Goal: Transaction & Acquisition: Purchase product/service

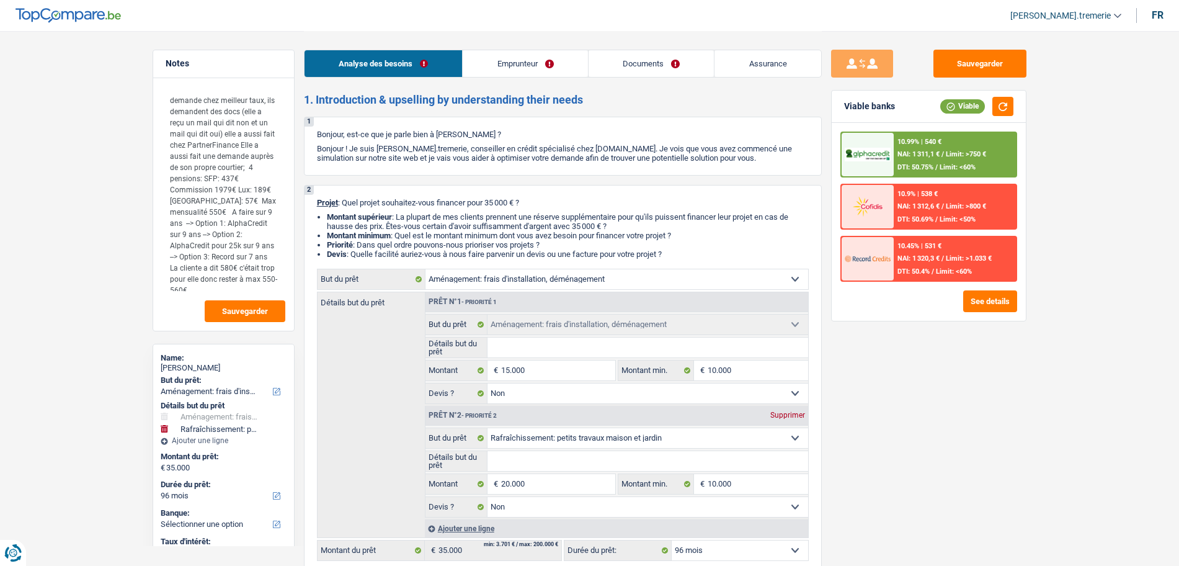
select select "movingOrInstallation"
select select "houseOrGarden"
select select "96"
select select "movingOrInstallation"
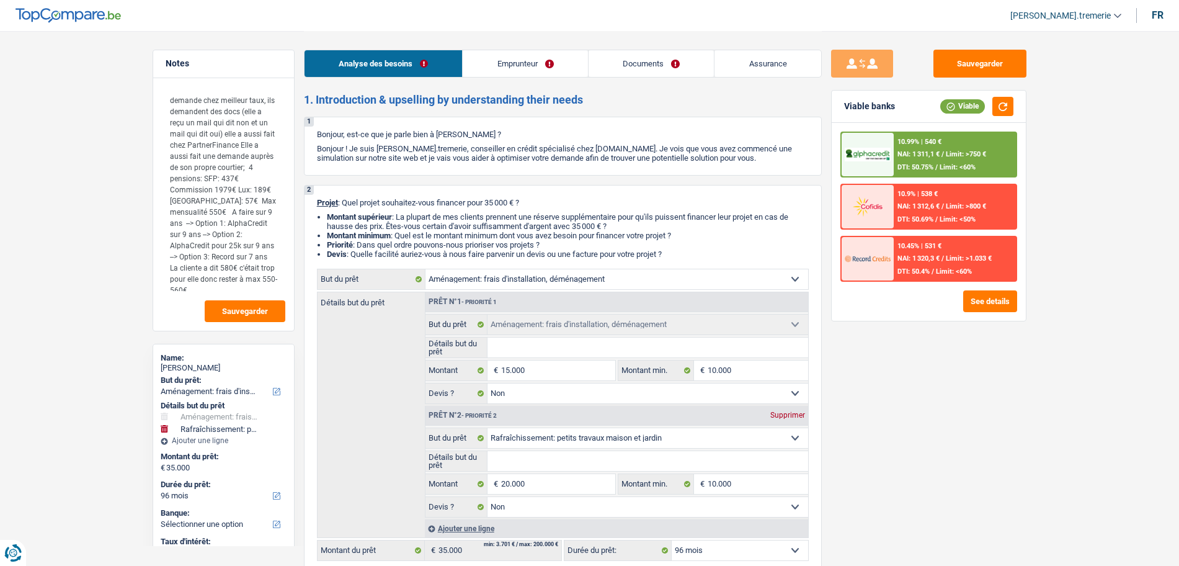
select select "movingOrInstallation"
select select "false"
select select "houseOrGarden"
select select "false"
select select "96"
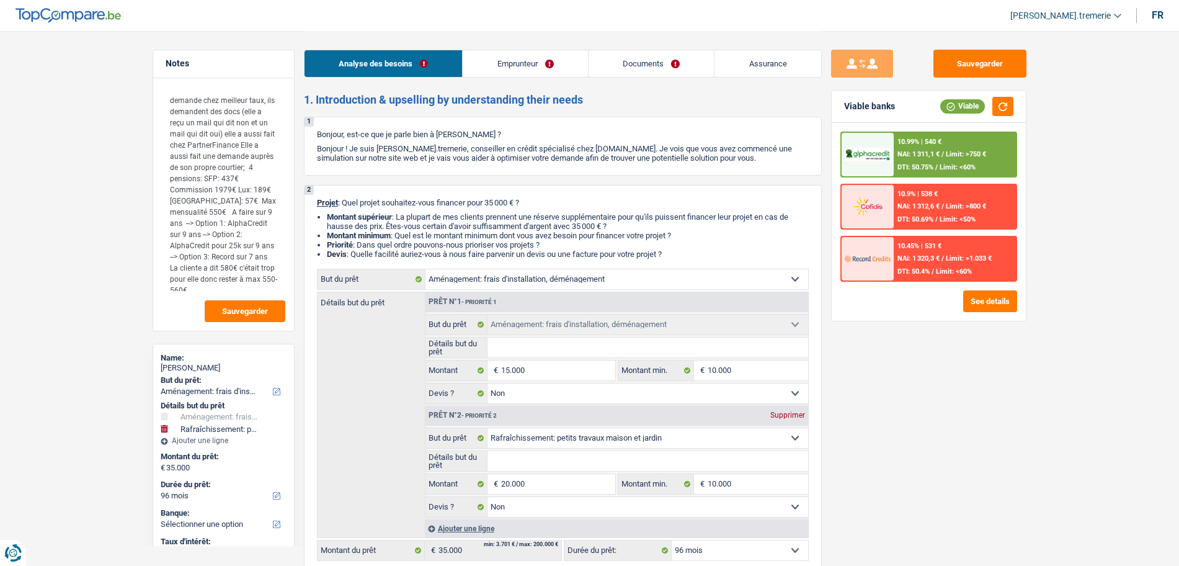
select select "retired"
select select "pension"
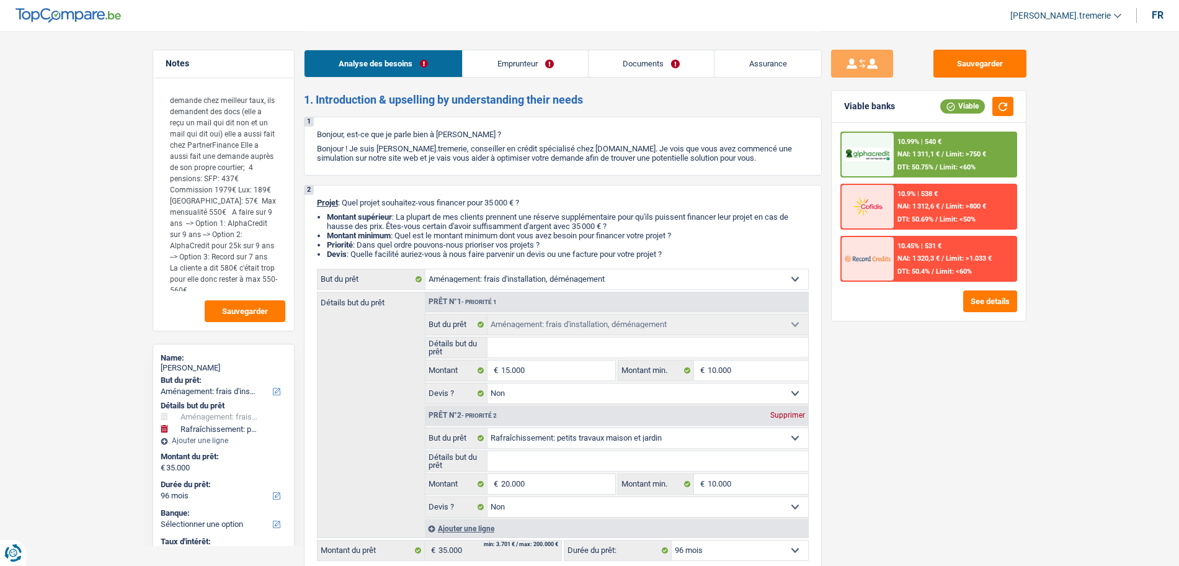
select select "rents"
select select "cardOrCredit"
select select "movingOrInstallation"
select select "false"
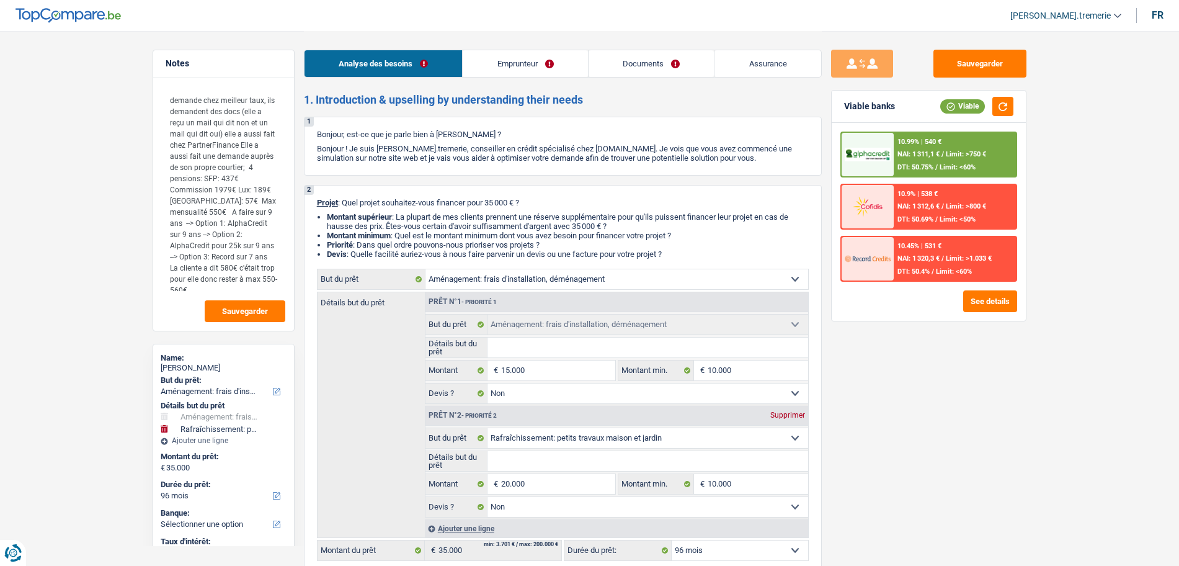
select select "houseOrGarden"
select select "false"
select select "96"
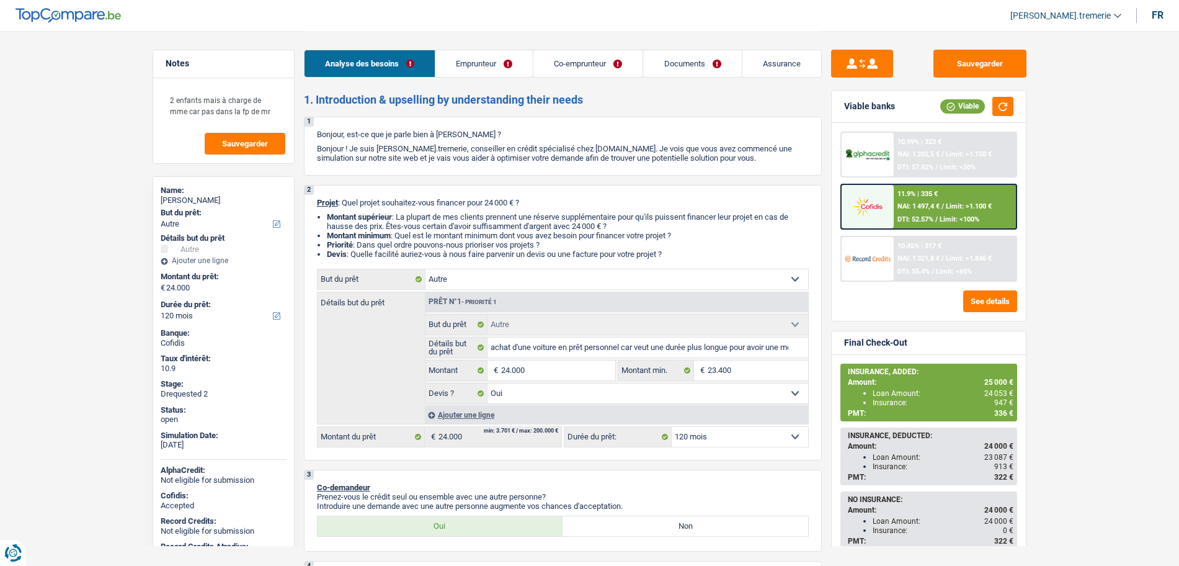
select select "other"
select select "120"
select select "32"
select select "cohabitation"
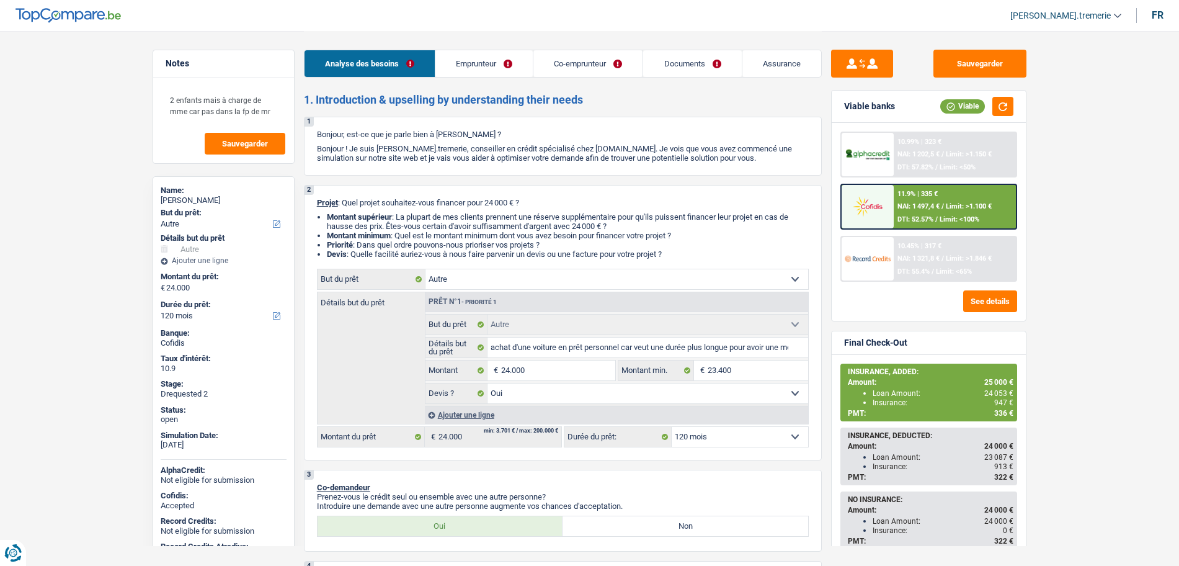
select select "unemployed"
select select "familyAllowances"
select select "unemployment"
select select "fgtb"
select select "BE"
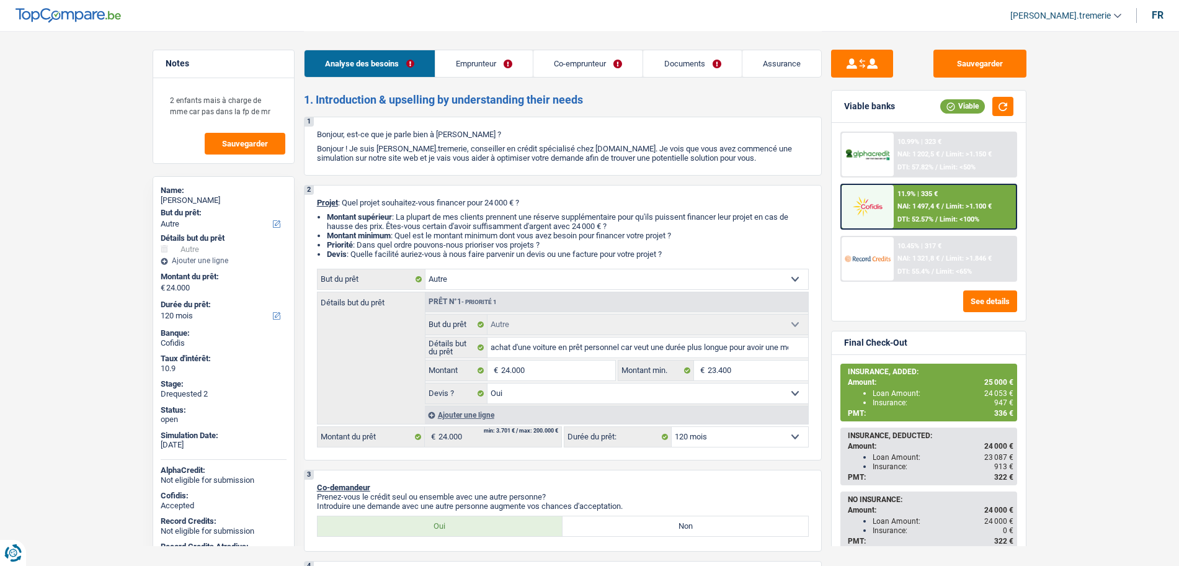
click at [472, 67] on link "Emprunteur" at bounding box center [484, 63] width 97 height 27
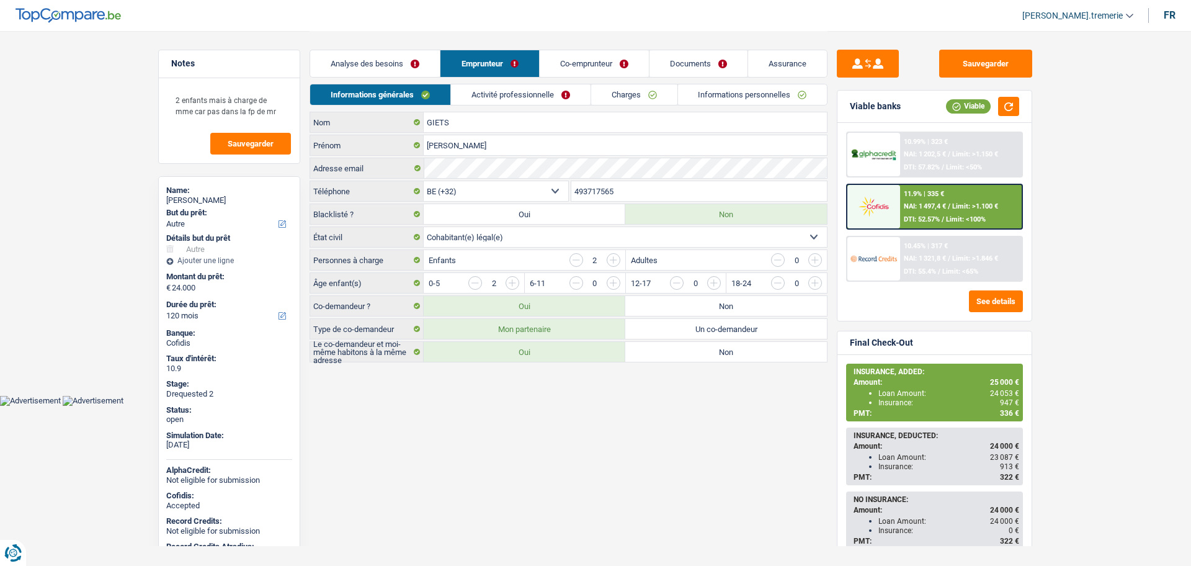
click at [507, 84] on link "Activité professionnelle" at bounding box center [521, 94] width 140 height 20
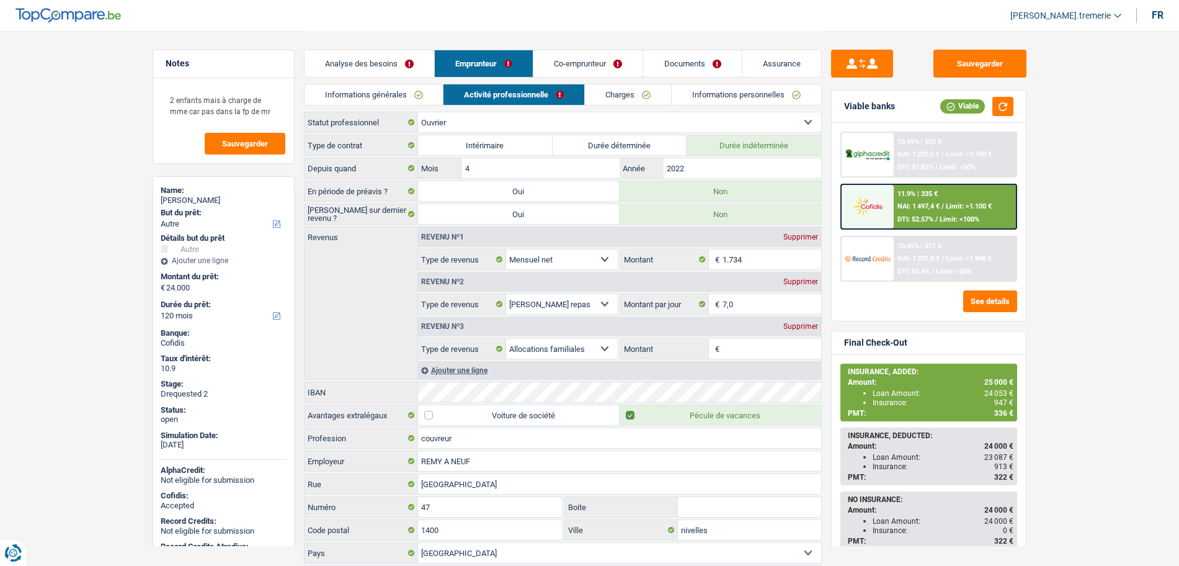
click at [597, 65] on link "Co-emprunteur" at bounding box center [588, 63] width 109 height 27
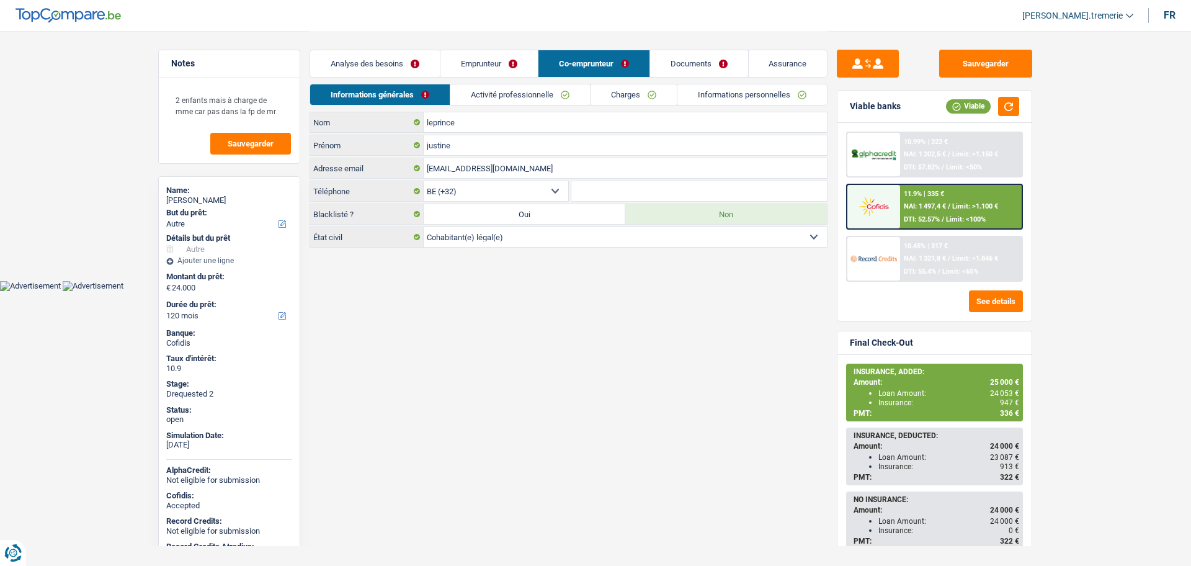
click at [507, 99] on link "Activité professionnelle" at bounding box center [520, 94] width 140 height 20
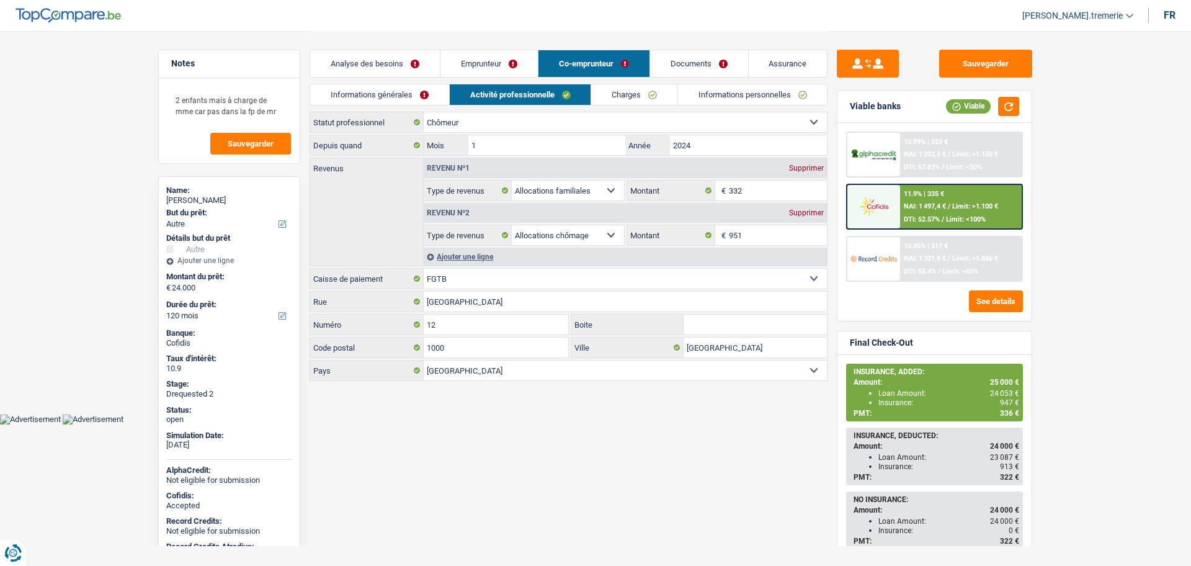
click at [684, 70] on link "Documents" at bounding box center [699, 63] width 98 height 27
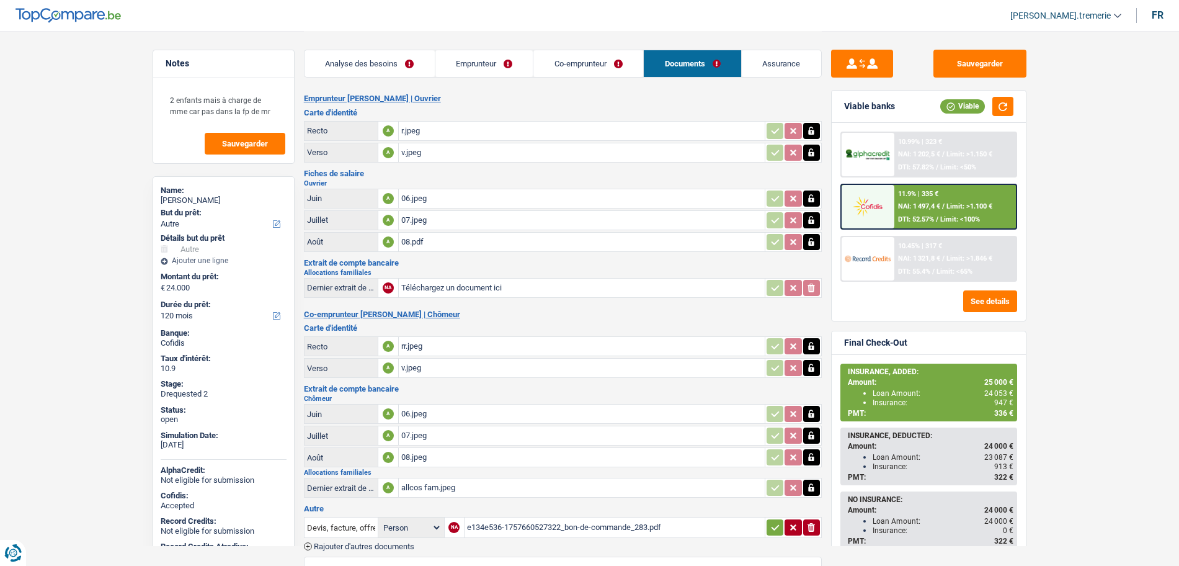
click at [765, 63] on link "Assurance" at bounding box center [781, 63] width 79 height 27
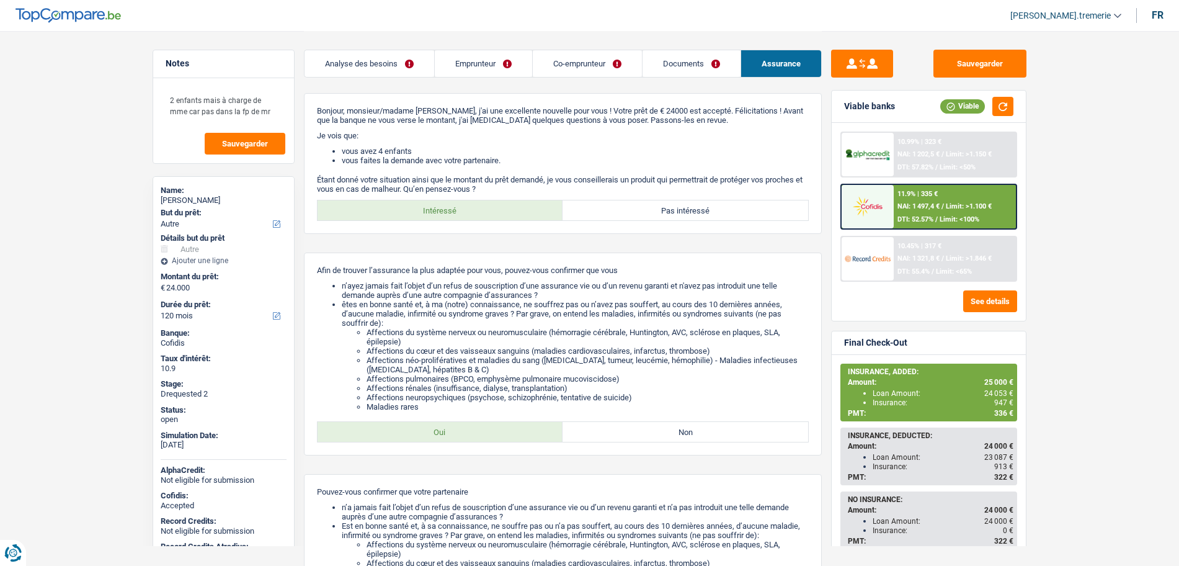
click at [491, 60] on link "Emprunteur" at bounding box center [483, 63] width 97 height 27
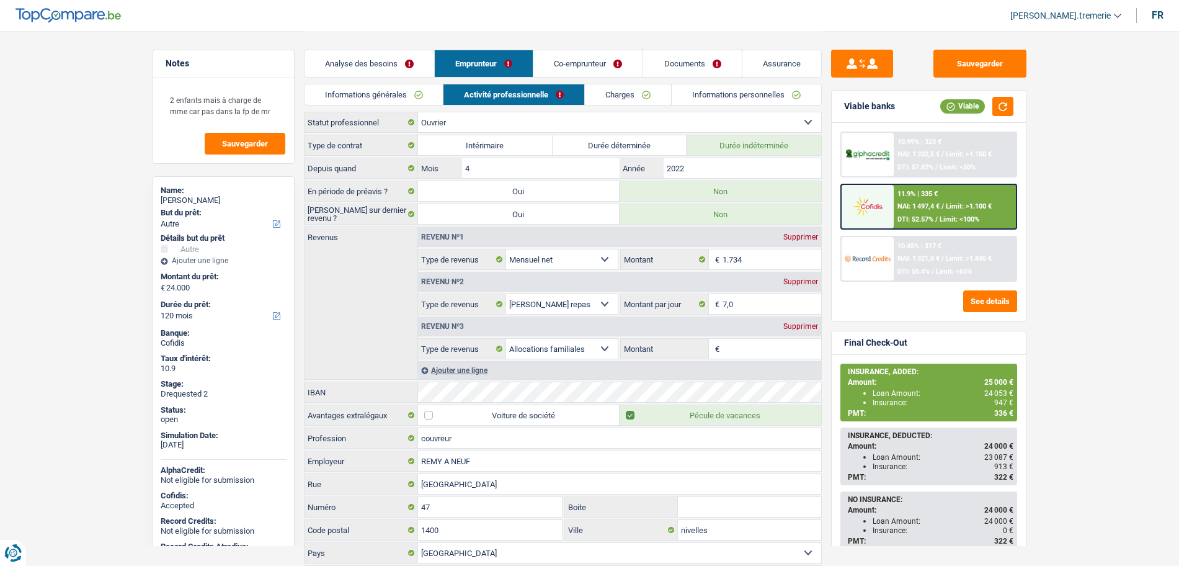
click at [1137, 135] on main "Notes 2 enfants mais à charge de mme car pas dans la fp de mr Sauvegarder Name:…" at bounding box center [589, 309] width 1179 height 619
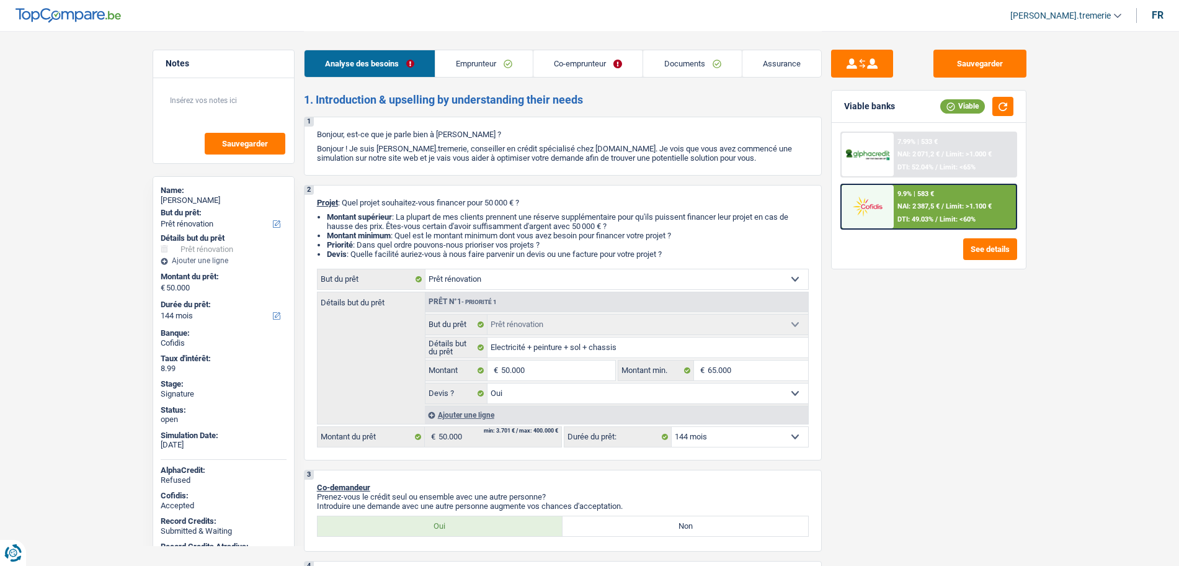
select select "renovation"
select select "144"
select select "renovation"
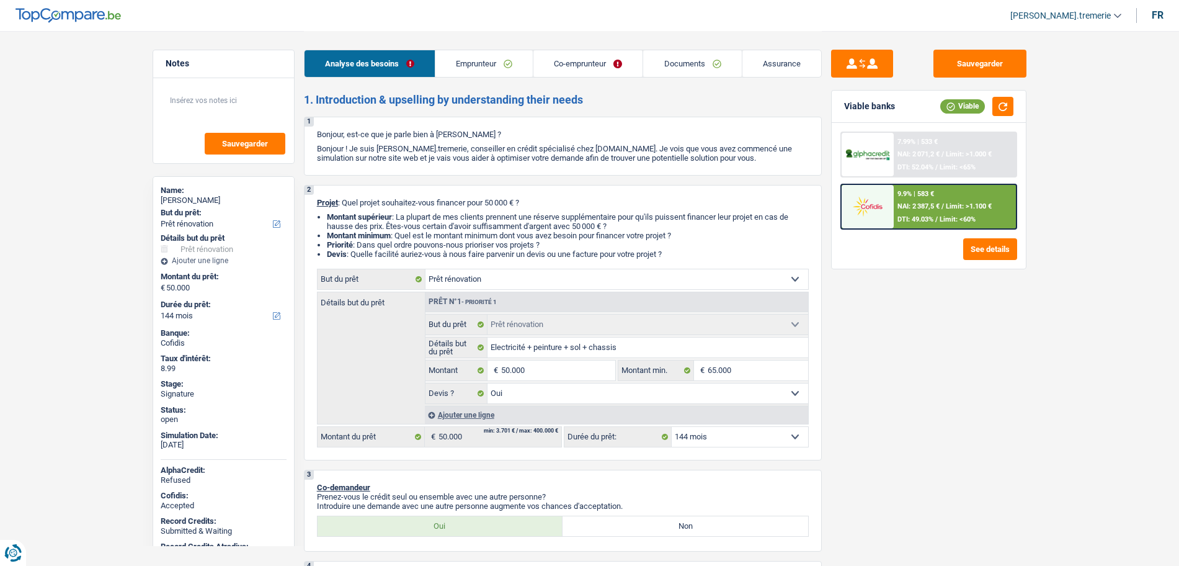
select select "yes"
select select "144"
select select "mutuality"
select select "independent"
select select "familyAllowances"
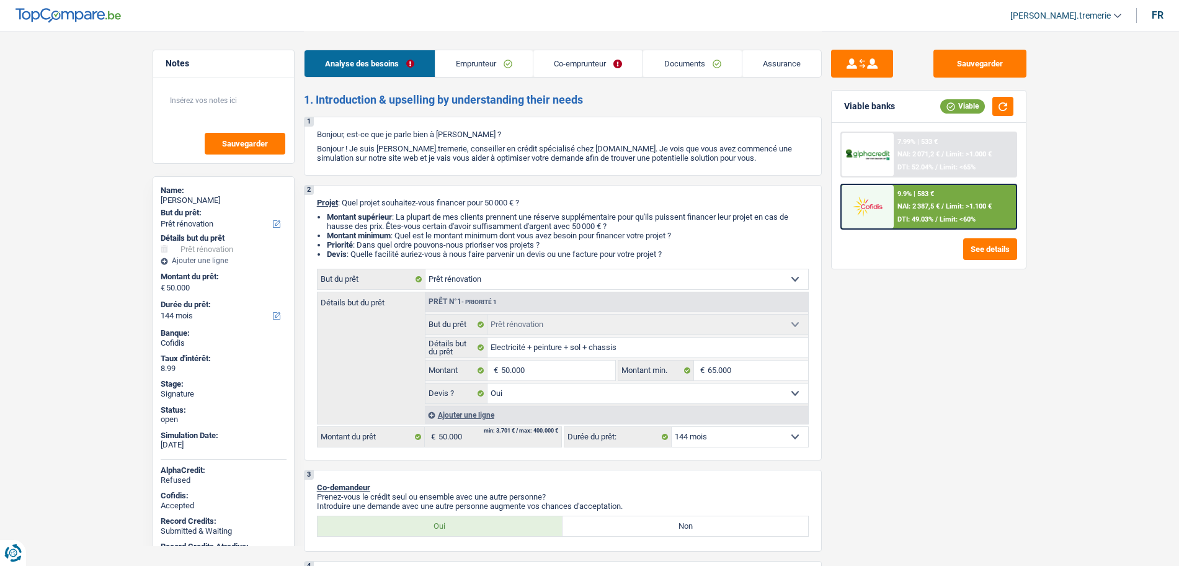
select select "mutualityIndemnity"
select select "netSalary"
select select "ownerWithMortgage"
select select "mortgage"
select select "300"
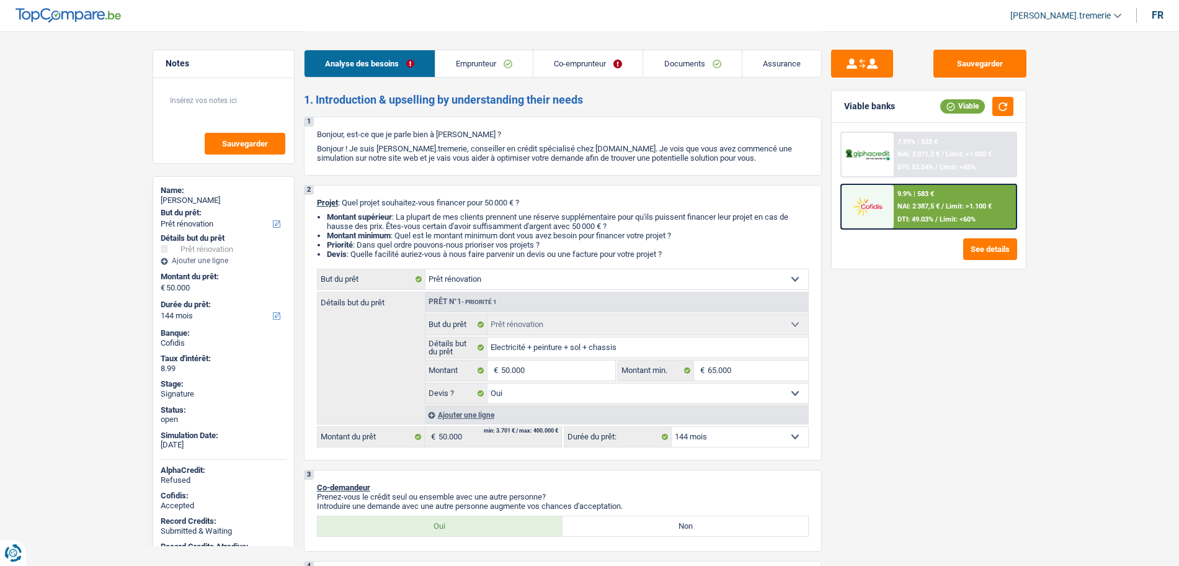
select select "renovationLoan"
select select "60"
select select "personalLoan"
select select "familyEvent"
select select "60"
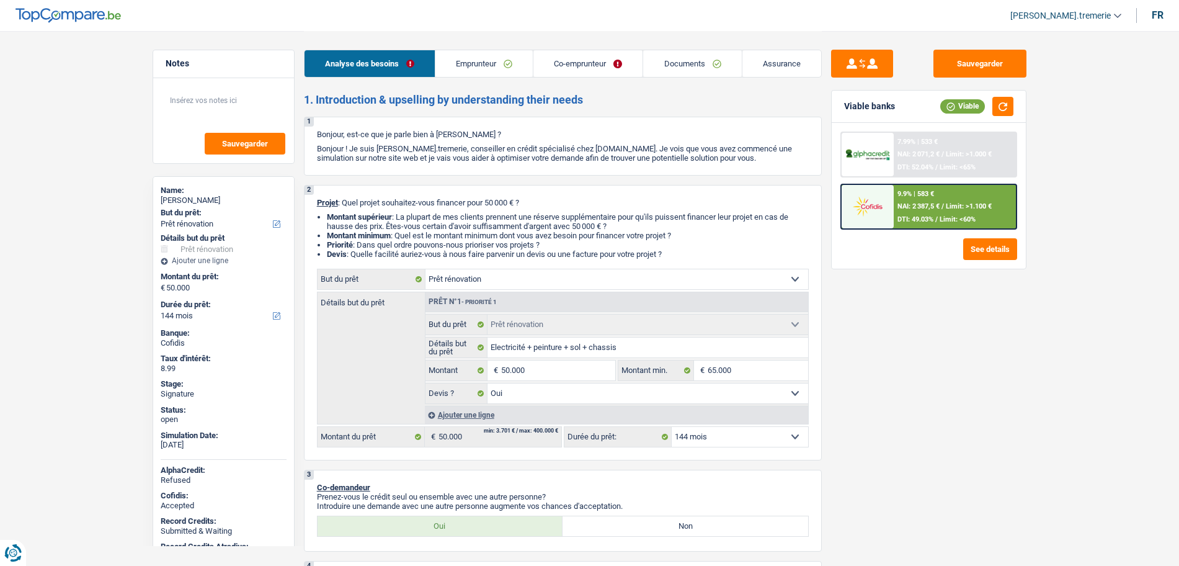
select select "renovation"
select select "yes"
select select "144"
click at [485, 70] on link "Emprunteur" at bounding box center [484, 63] width 97 height 27
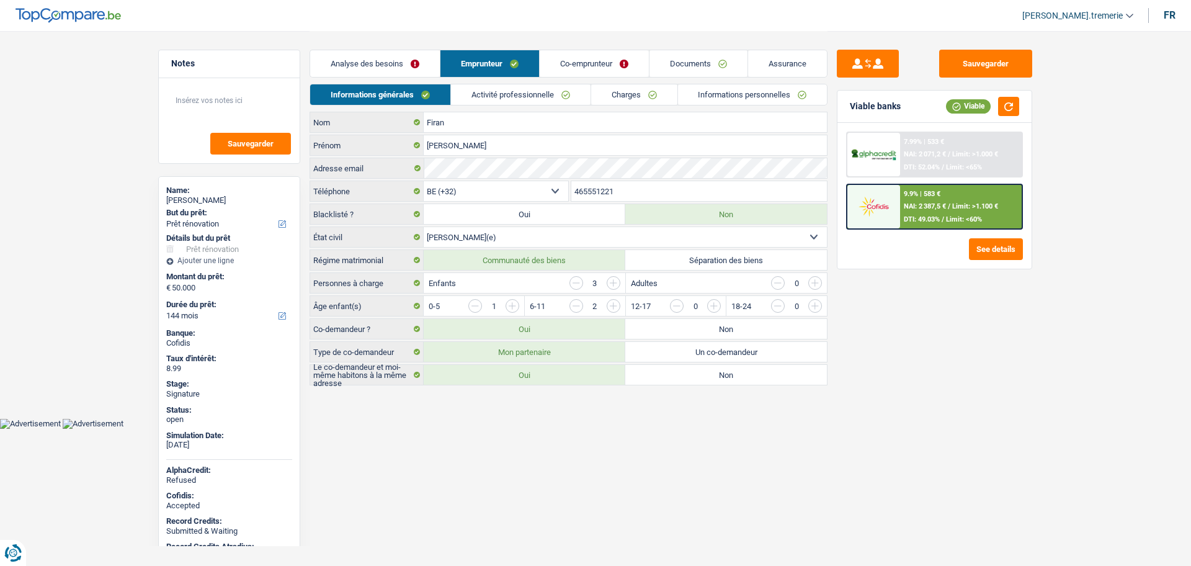
click at [713, 94] on link "Informations personnelles" at bounding box center [753, 94] width 150 height 20
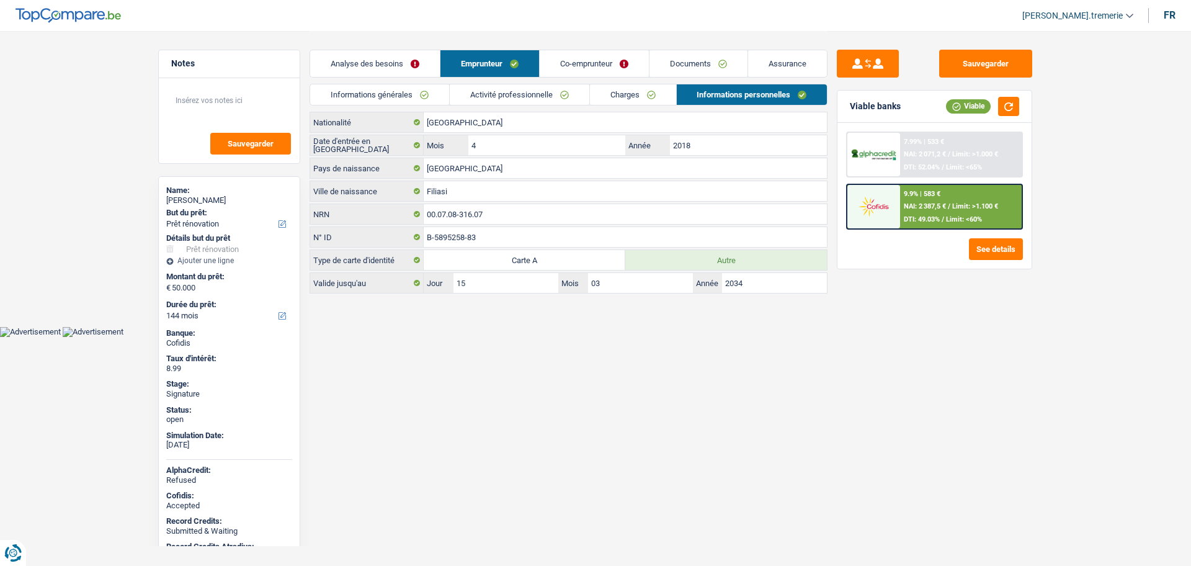
click at [940, 215] on span "DTI: 49.03%" at bounding box center [922, 219] width 36 height 8
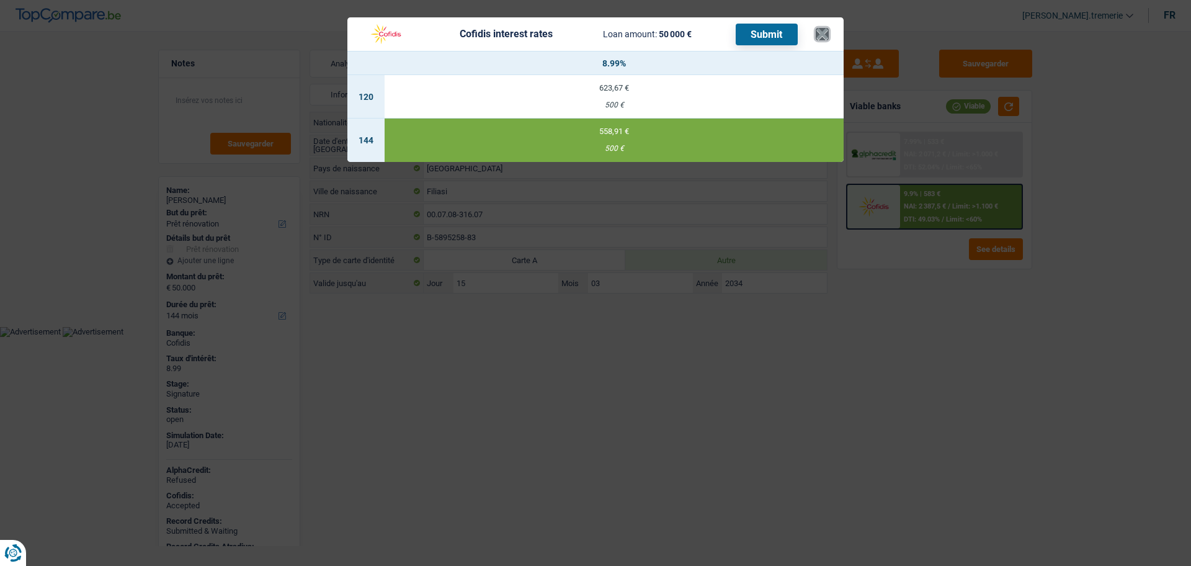
click at [823, 35] on button "×" at bounding box center [822, 34] width 13 height 12
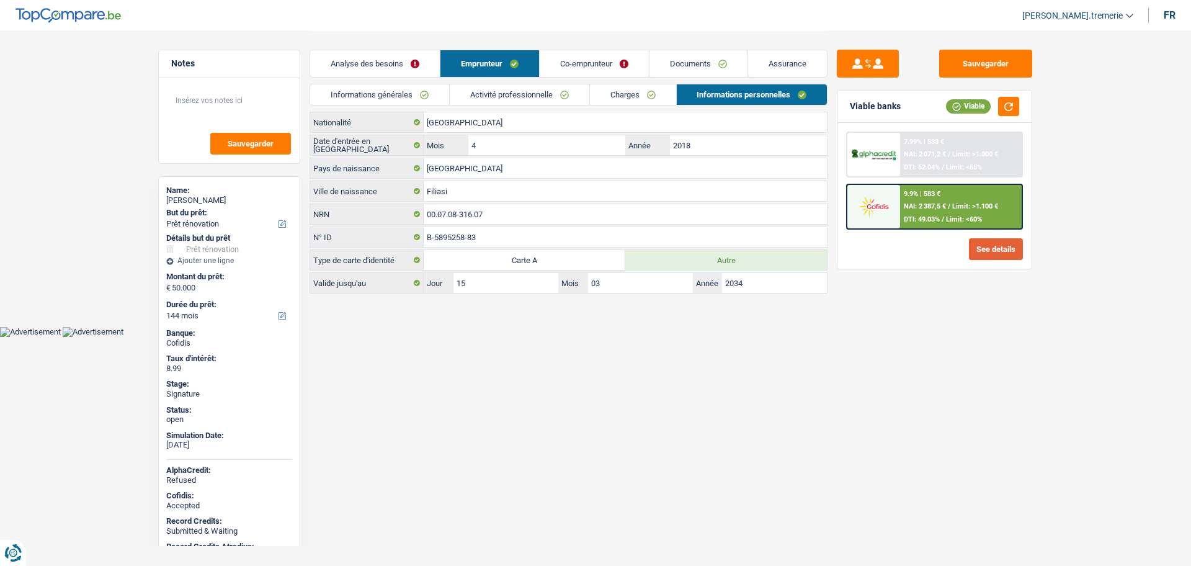
click at [1001, 248] on button "See details" at bounding box center [996, 249] width 54 height 22
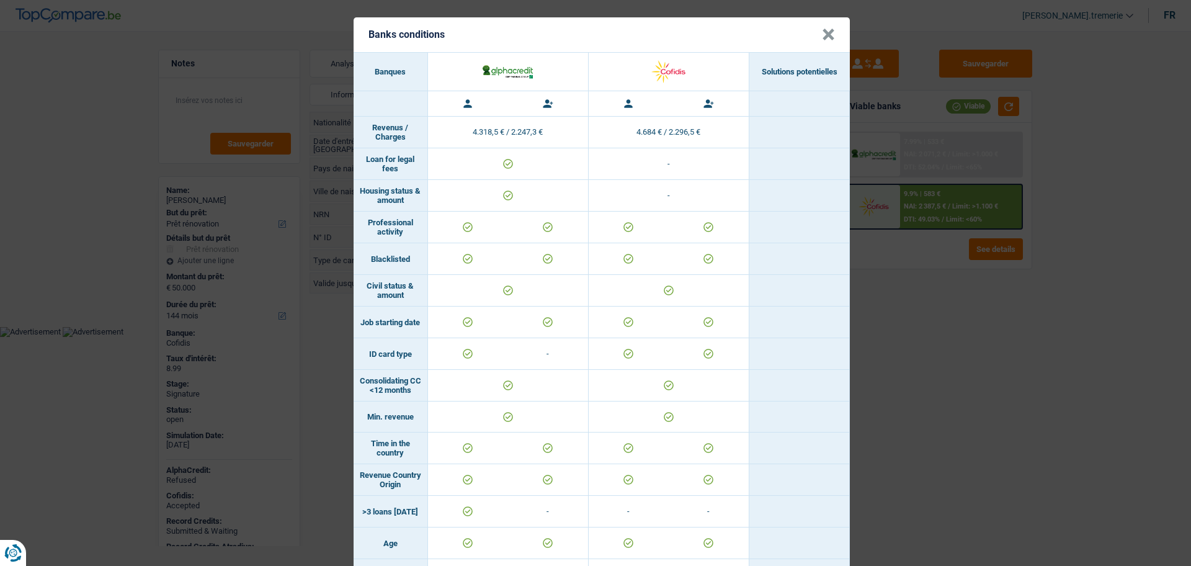
click at [823, 32] on button "×" at bounding box center [828, 35] width 13 height 12
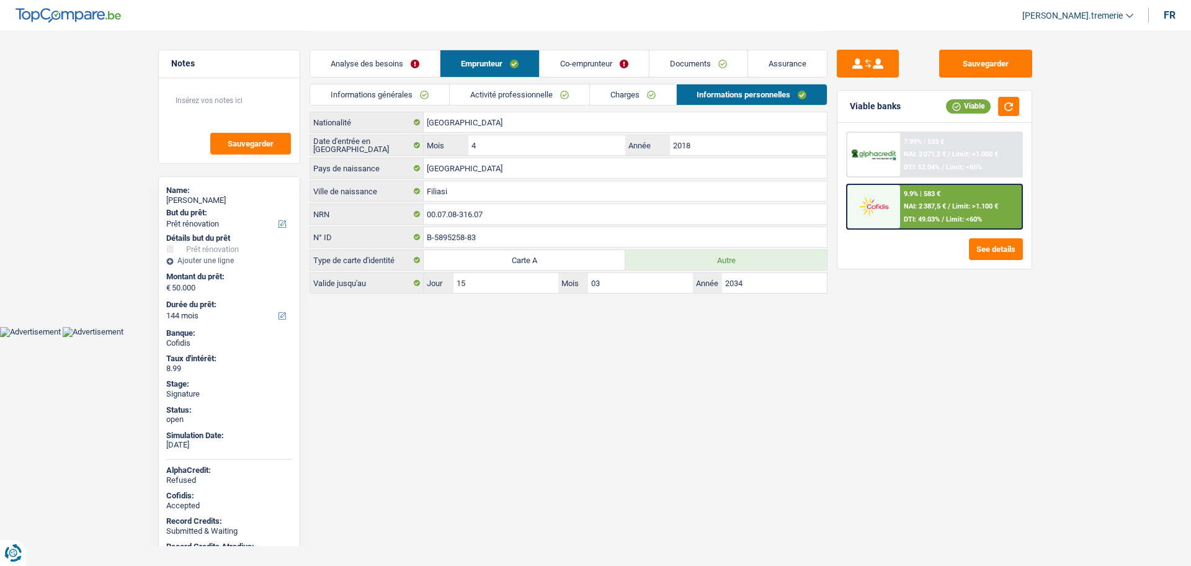
click at [960, 215] on span "Limit: <60%" at bounding box center [964, 219] width 36 height 8
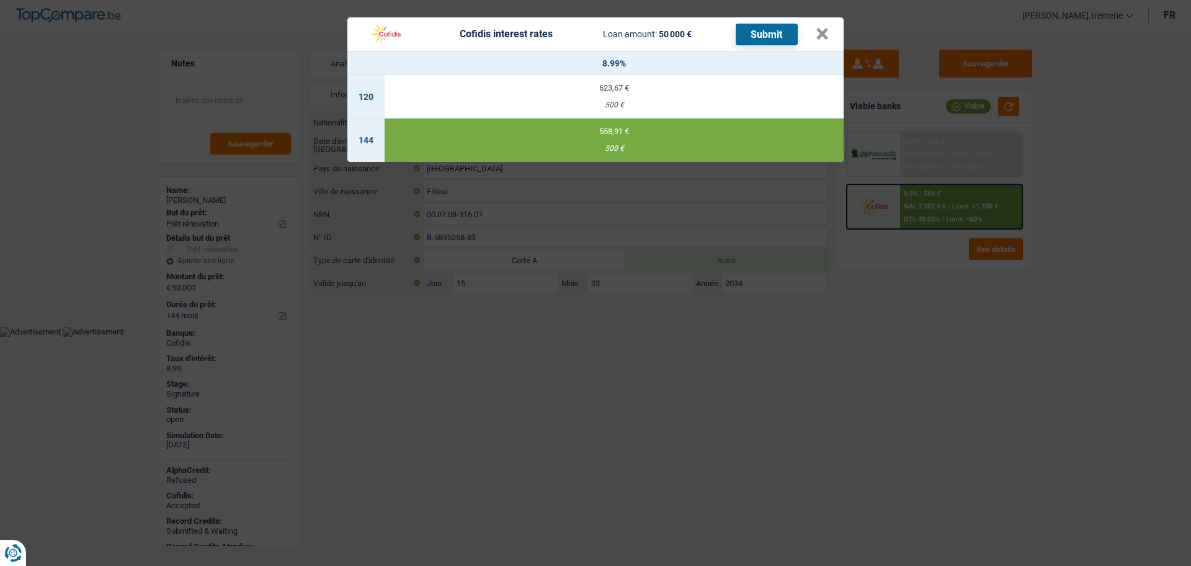
click at [830, 30] on header "Cofidis interest rates Loan amount: 50 000 € Submit ×" at bounding box center [595, 34] width 496 height 34
click at [821, 28] on button "×" at bounding box center [822, 34] width 13 height 12
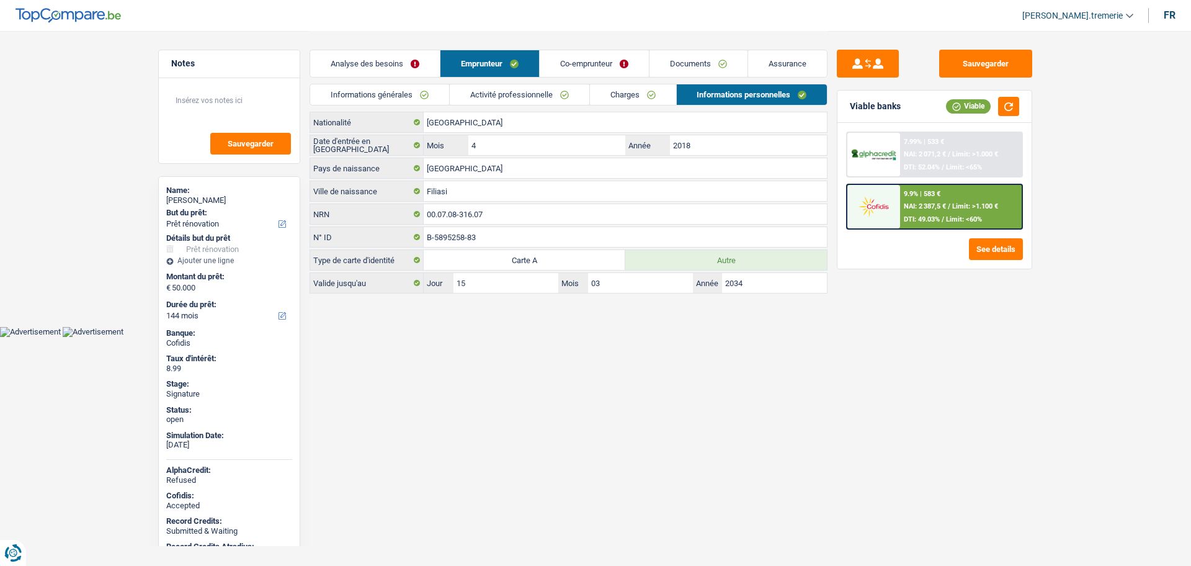
click at [888, 216] on img at bounding box center [874, 206] width 46 height 23
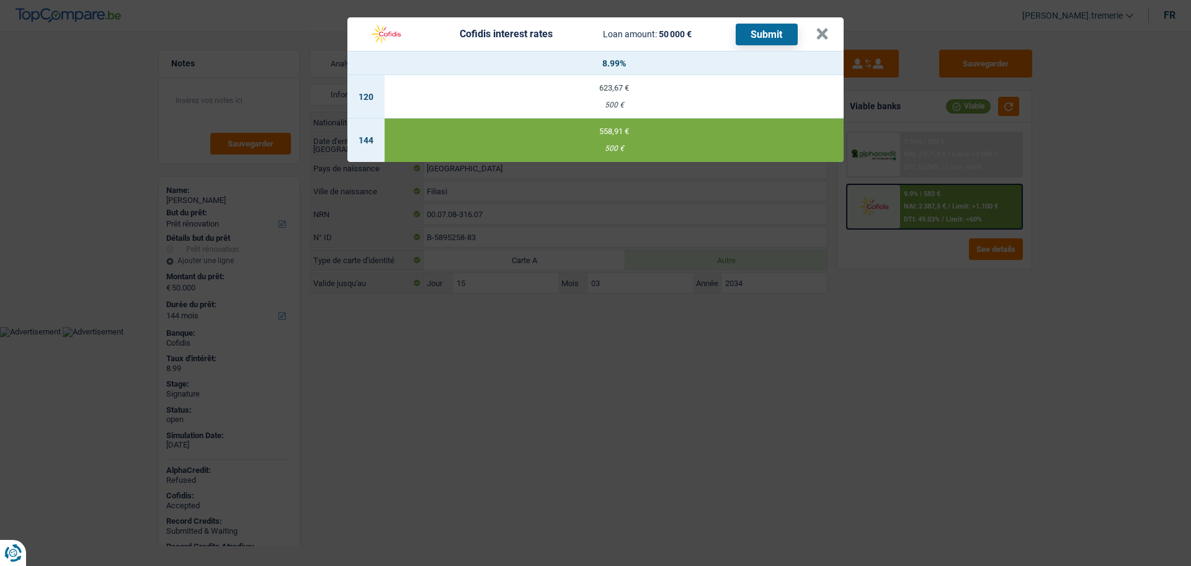
click at [656, 88] on div "623,67 €" at bounding box center [614, 88] width 459 height 8
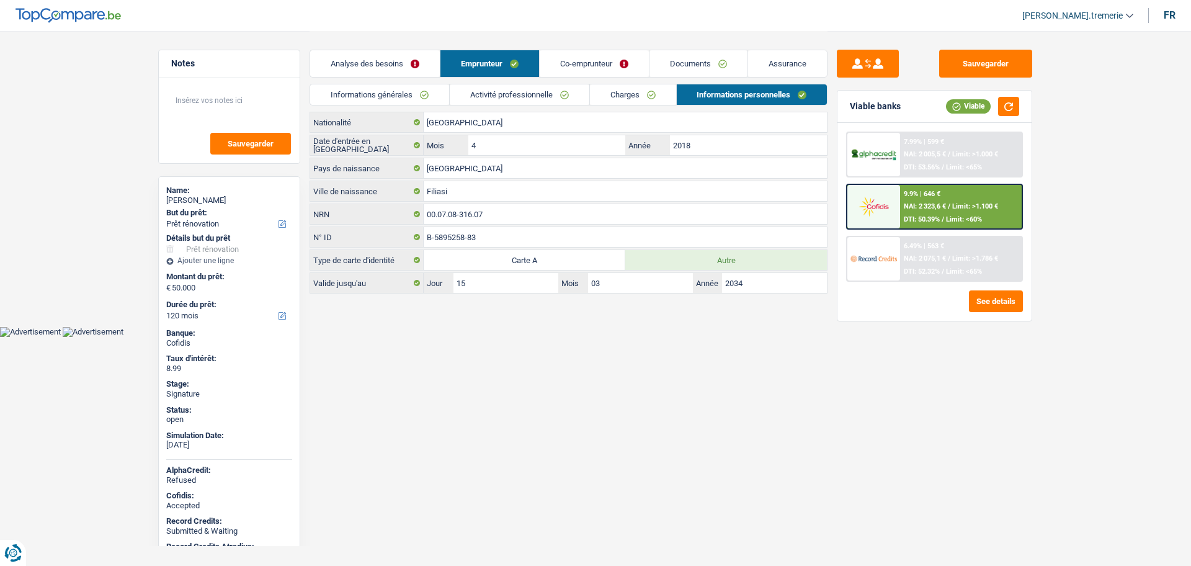
click at [901, 209] on div "9.9% | 646 € NAI: 2 323,6 € / Limit: >1.100 € DTI: 50.39% / Limit: <60%" at bounding box center [961, 206] width 122 height 43
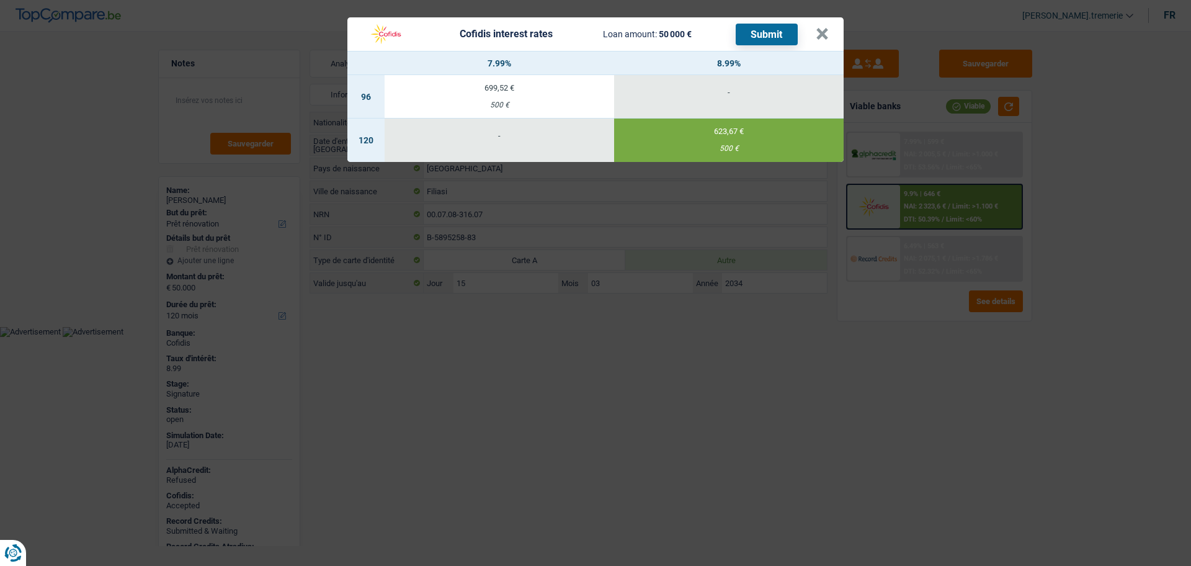
click at [588, 84] on div "699,52 €" at bounding box center [500, 88] width 230 height 8
select select "96"
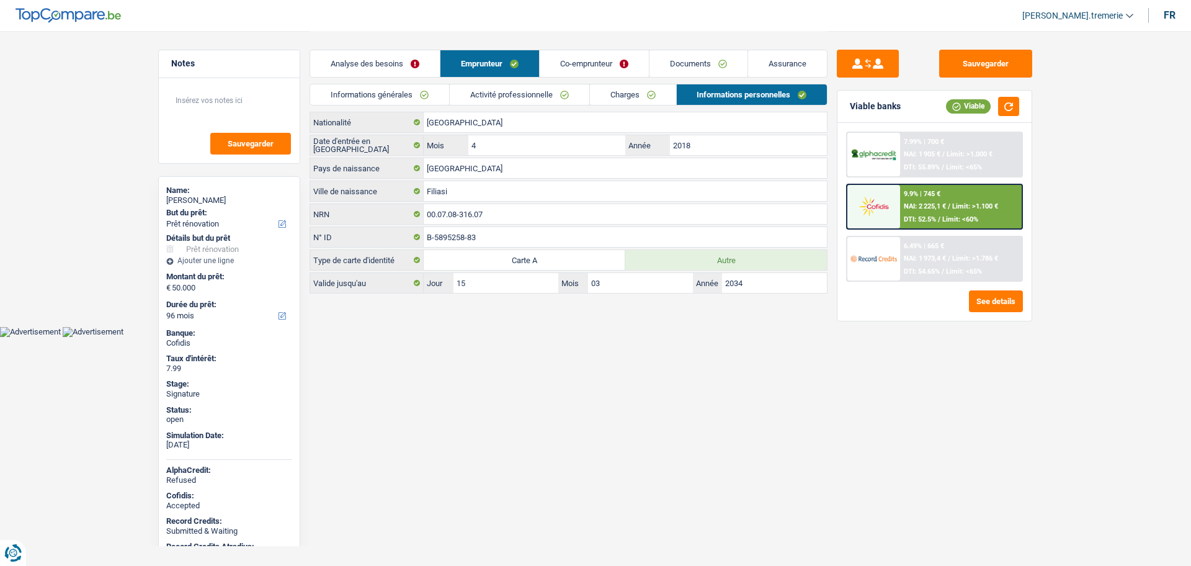
click at [901, 202] on div "9.9% | 745 € NAI: 2 225,1 € / Limit: >1.100 € DTI: 52.5% / Limit: <60%" at bounding box center [961, 206] width 122 height 43
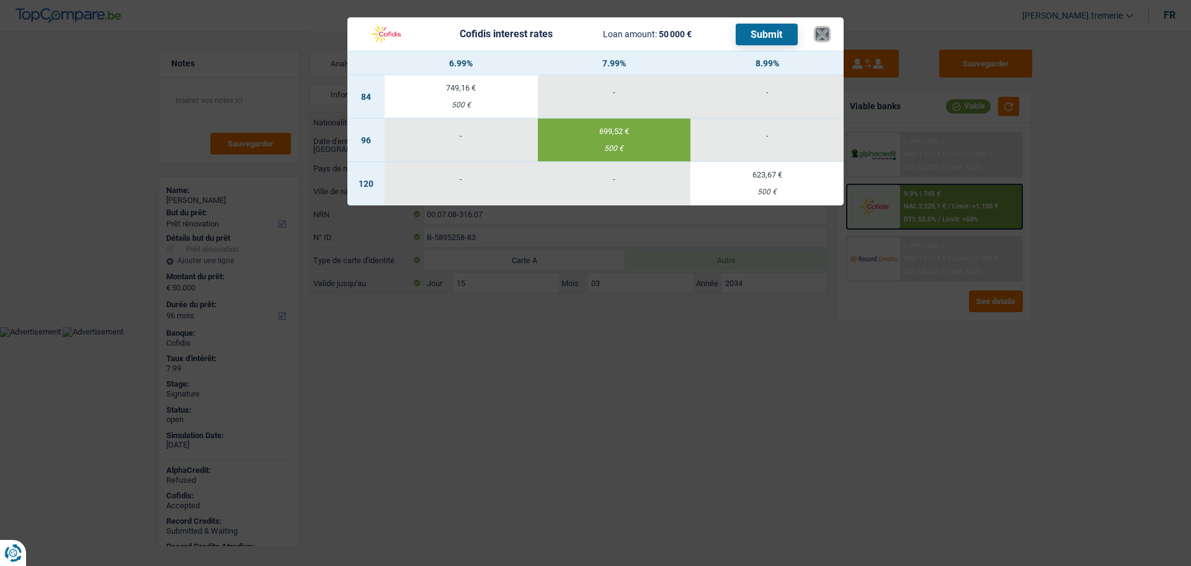
click at [818, 29] on button "×" at bounding box center [822, 34] width 13 height 12
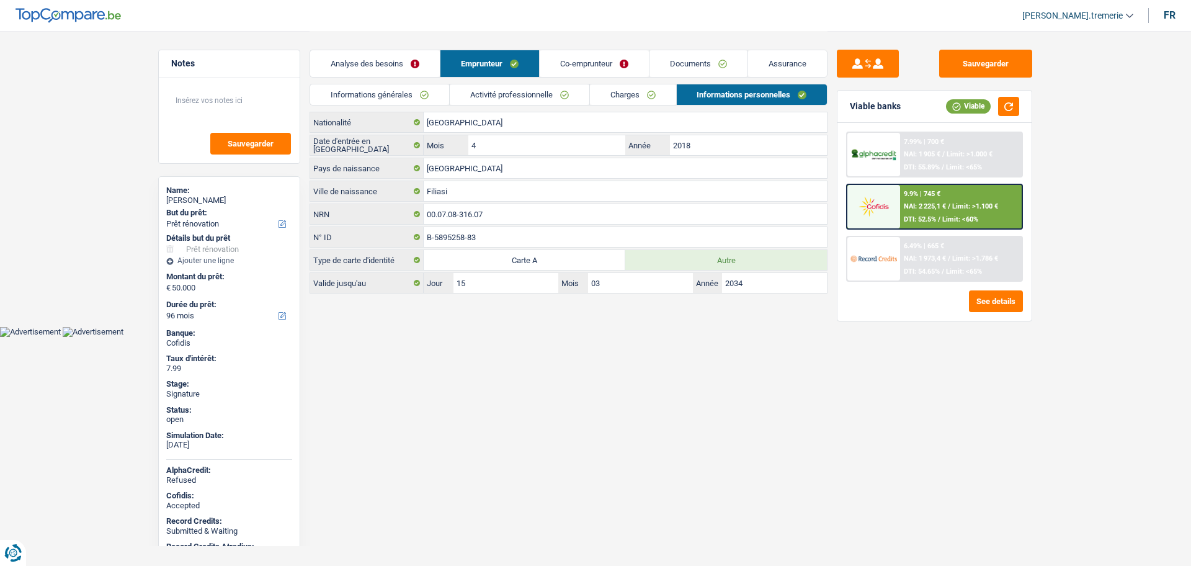
click at [629, 97] on link "Charges" at bounding box center [633, 94] width 86 height 20
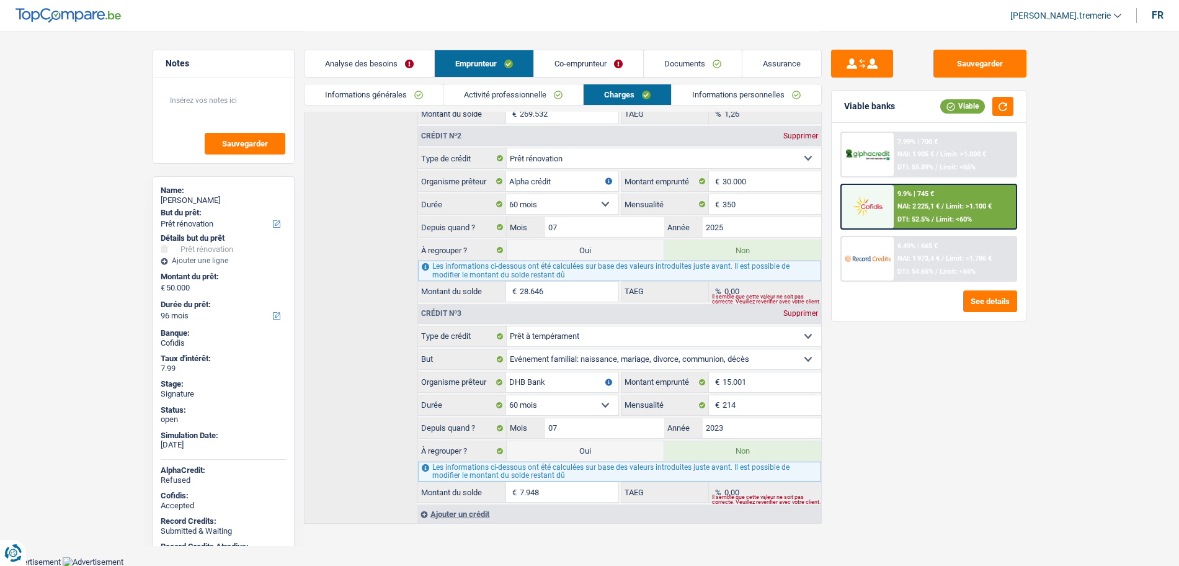
scroll to position [324, 0]
click at [926, 220] on span "DTI: 52.5%" at bounding box center [914, 219] width 32 height 8
click at [40, 275] on main "Notes Sauvegarder Name: Mariana Izabela Firan But du prêt: Confort maison: meub…" at bounding box center [589, 116] width 1179 height 881
